Goal: Find specific page/section: Find specific page/section

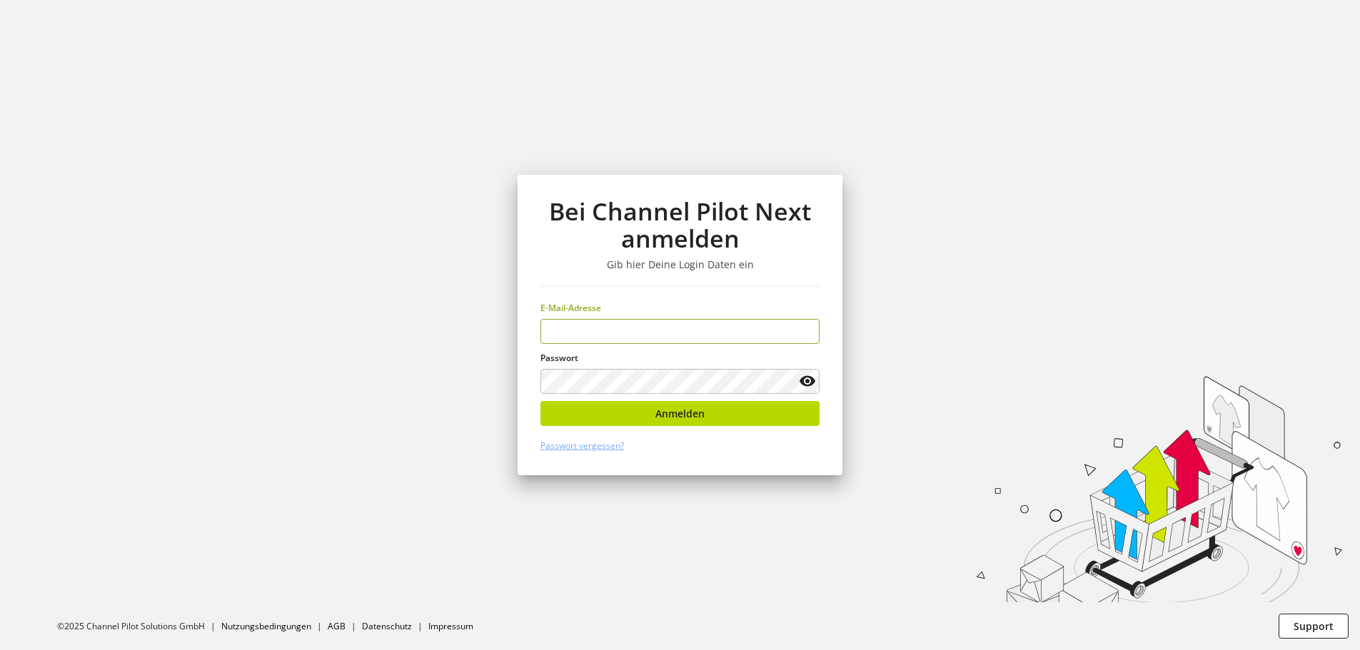
click at [0, 650] on div at bounding box center [0, 650] width 0 height 0
type input "**********"
click at [688, 416] on span "Anmelden" at bounding box center [679, 413] width 49 height 15
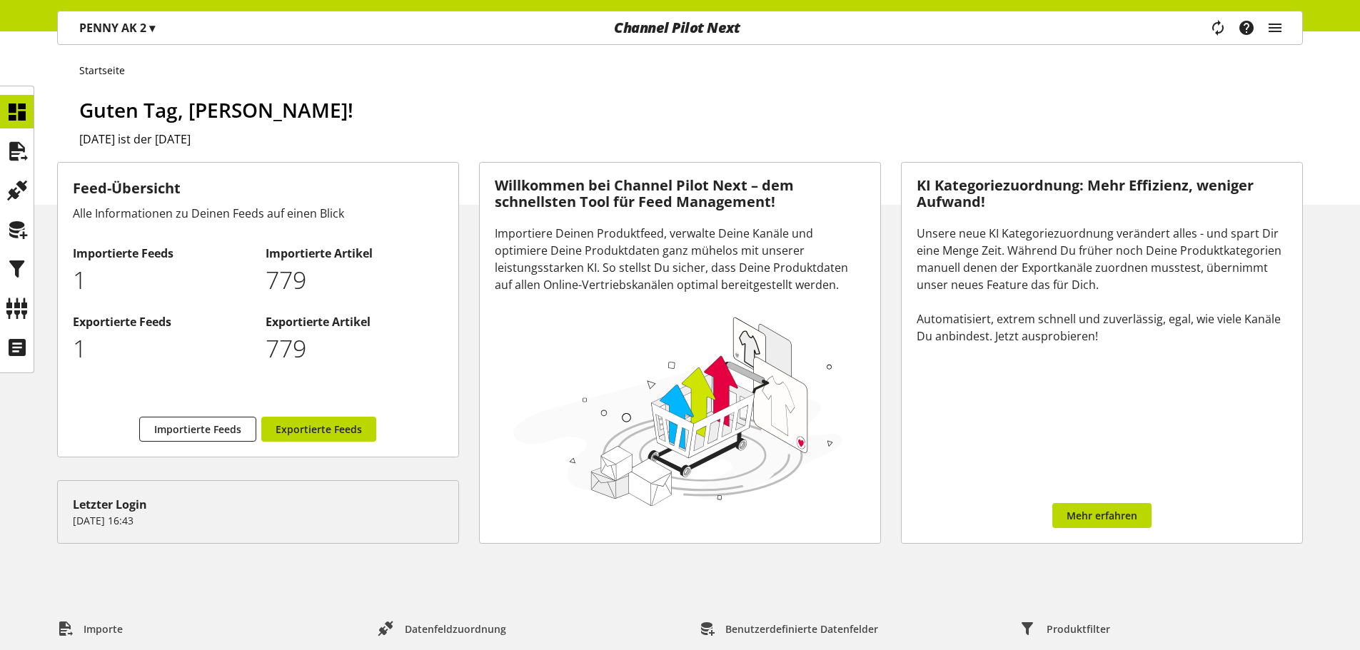
click at [153, 32] on span "▾" at bounding box center [152, 28] width 6 height 16
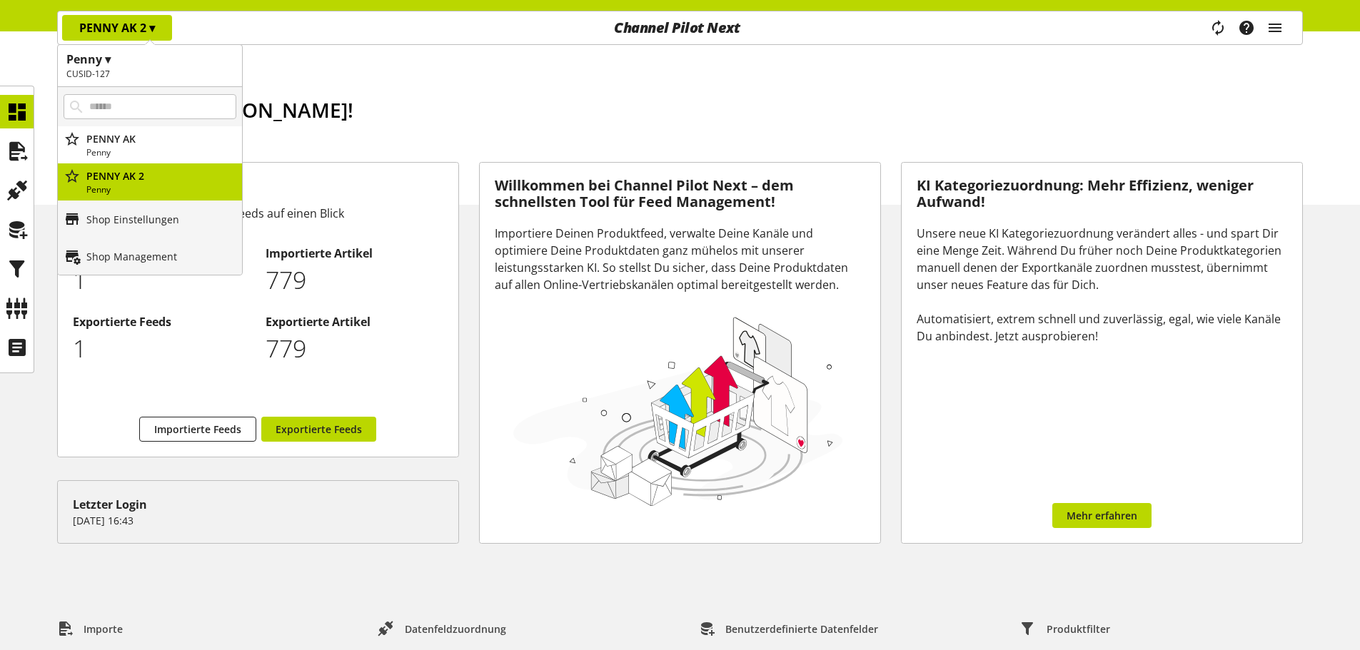
click at [439, 100] on h1 "Guten Tag, [PERSON_NAME]!" at bounding box center [691, 110] width 1224 height 30
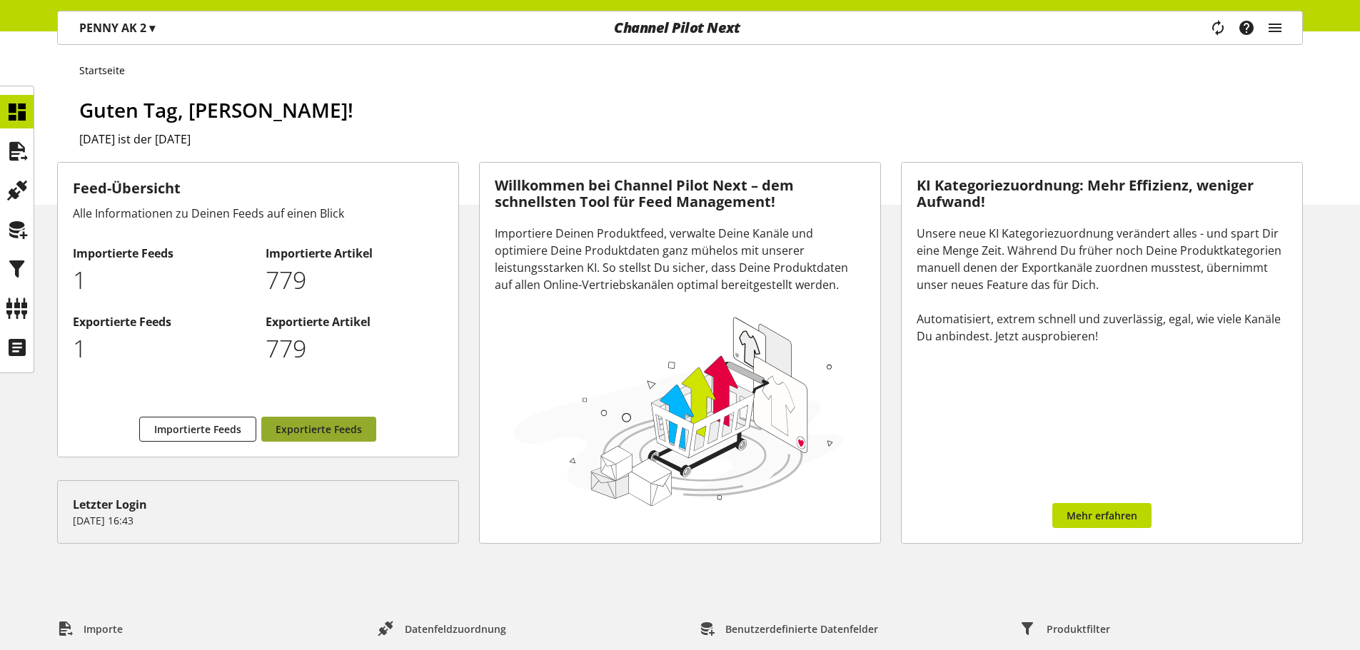
click at [316, 424] on span "Exportierte Feeds" at bounding box center [319, 429] width 86 height 15
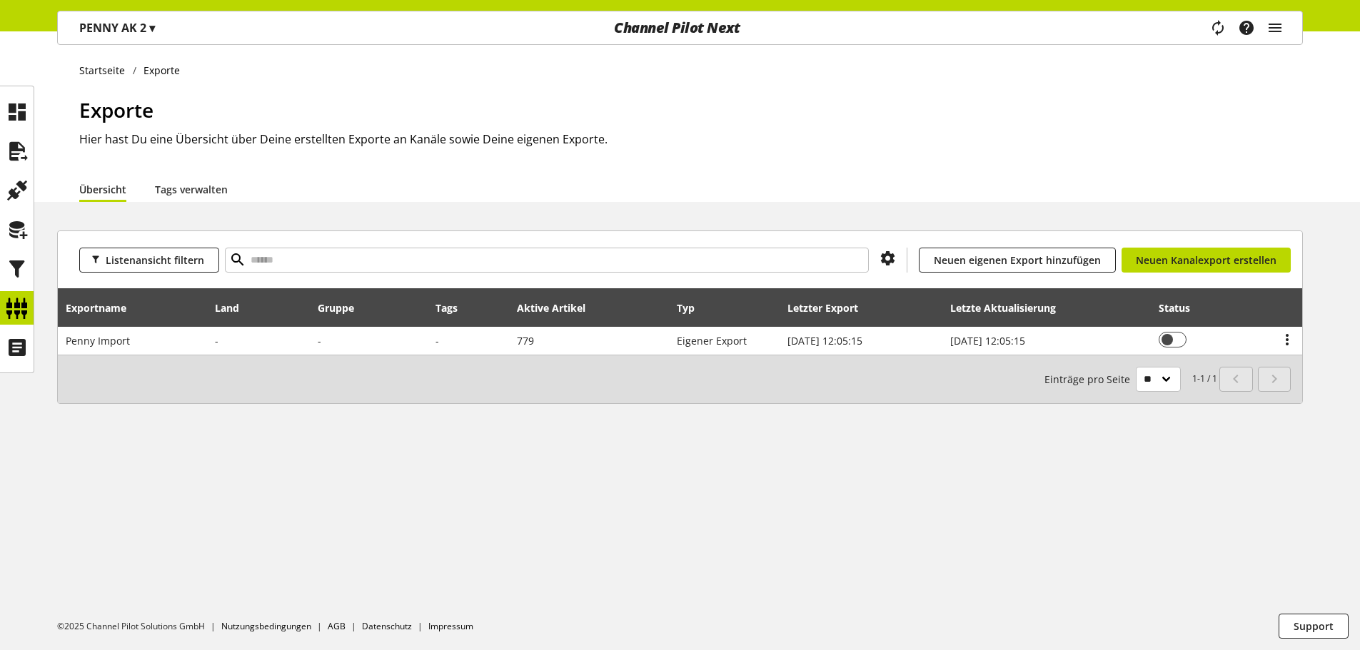
click at [573, 473] on div "Startseite Exporte Exporte Hier hast Du eine Übersicht über Deine erstellten Ex…" at bounding box center [680, 340] width 1360 height 619
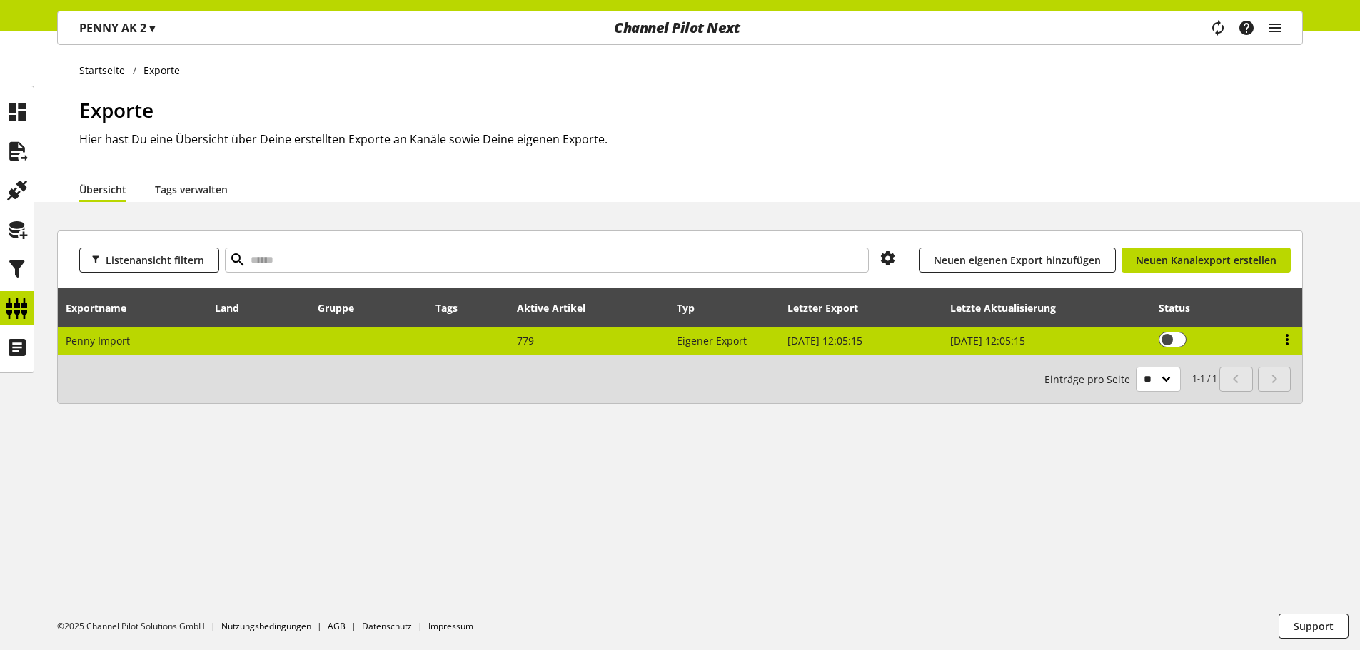
click at [1289, 341] on icon at bounding box center [1287, 340] width 17 height 26
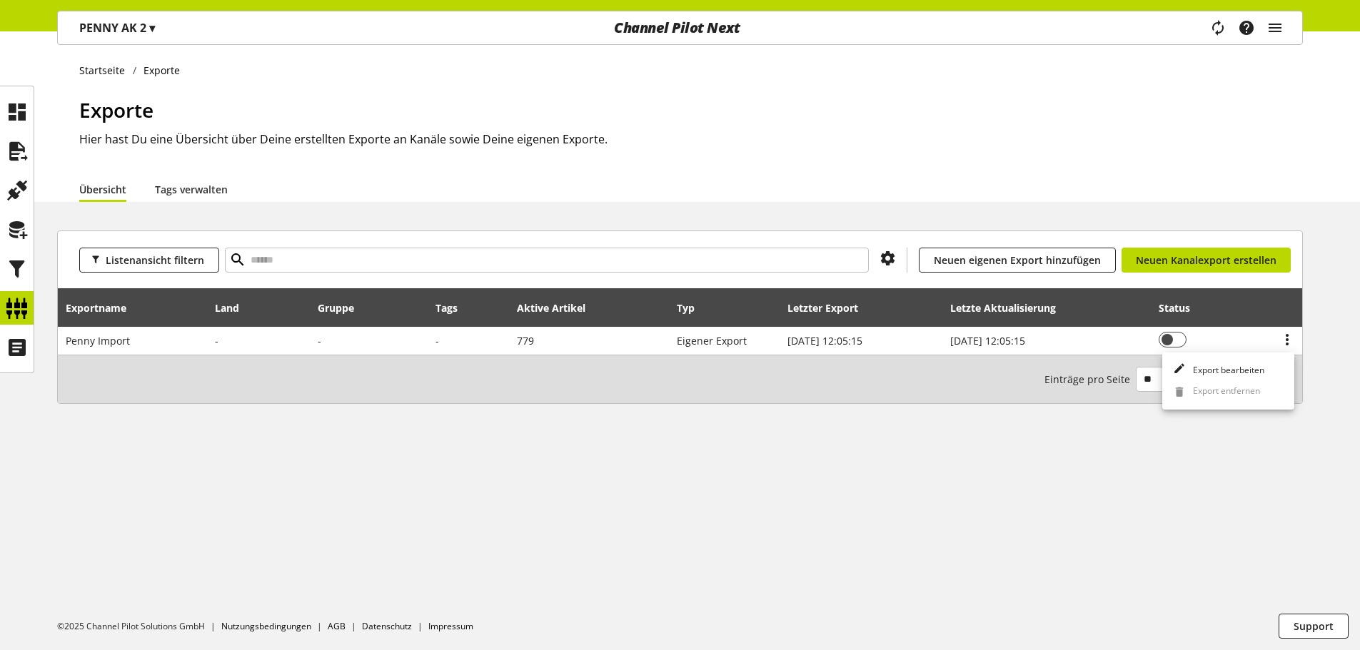
click at [1323, 335] on div "Listenansicht filtern Du bist nicht berechtigt, einen Kanal hinzuzufügen. Neuen…" at bounding box center [680, 335] width 1360 height 208
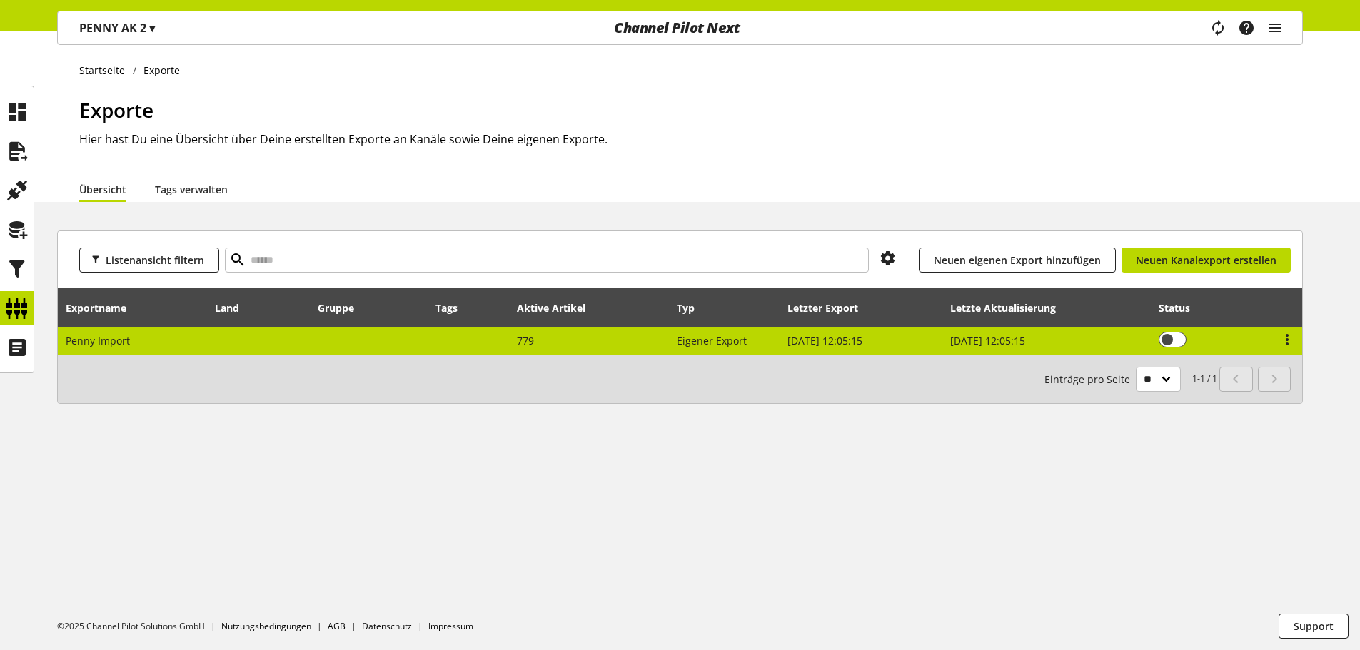
click at [116, 341] on span "Penny Import" at bounding box center [98, 341] width 64 height 14
select select "********"
